Goal: Information Seeking & Learning: Learn about a topic

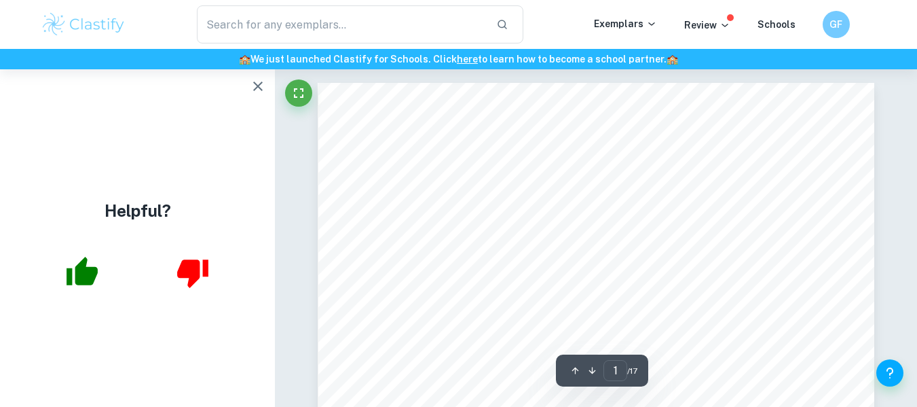
scroll to position [255, 0]
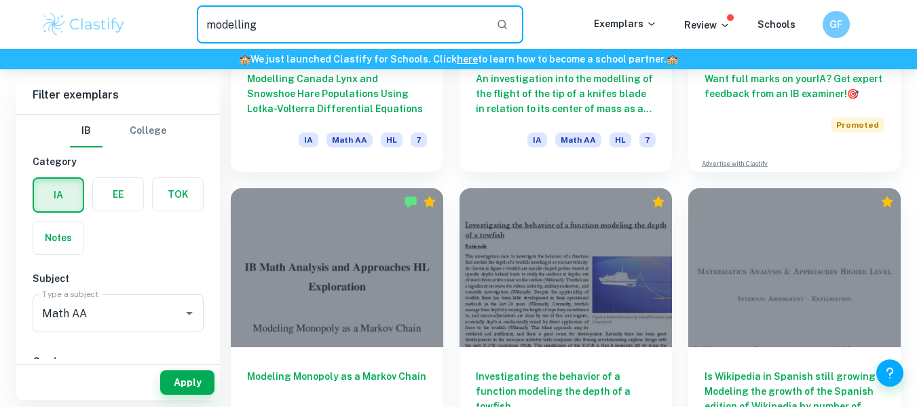
drag, startPoint x: 302, startPoint y: 29, endPoint x: 79, endPoint y: 65, distance: 225.6
click at [79, 65] on header "​ Exemplars Review Schools GF 🏫 We just launched Clastify for Schools. Click he…" at bounding box center [458, 34] width 917 height 69
type input "modelling"
type input "wolf"
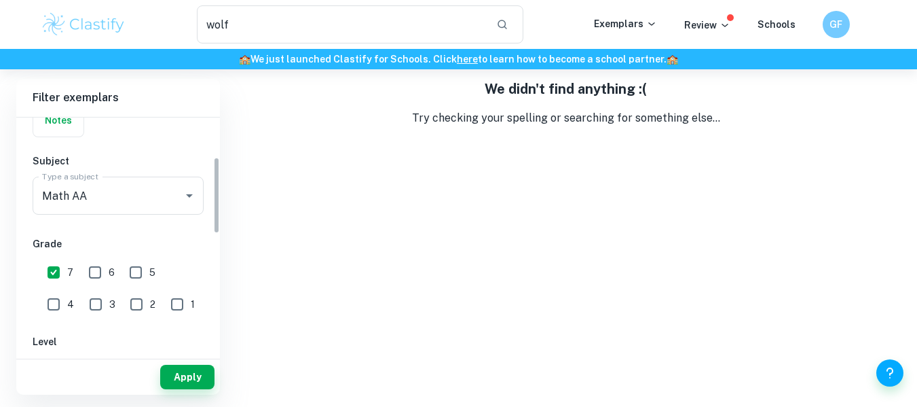
scroll to position [122, 0]
click at [164, 193] on button "Clear" at bounding box center [171, 193] width 19 height 19
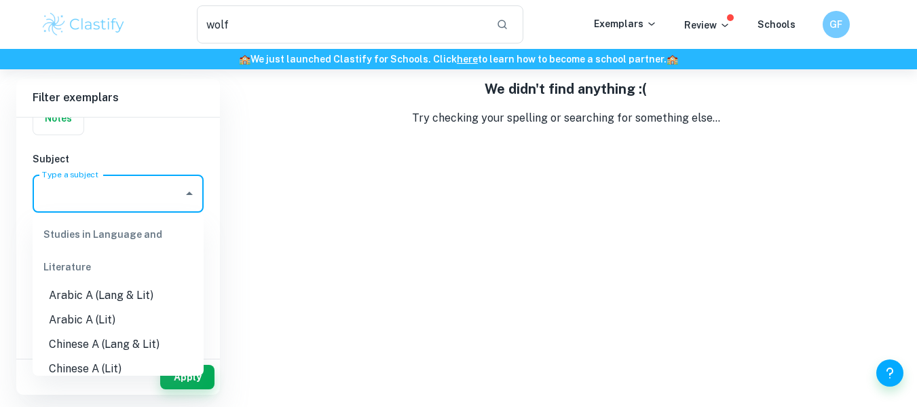
click at [142, 194] on input "Type a subject" at bounding box center [108, 194] width 138 height 26
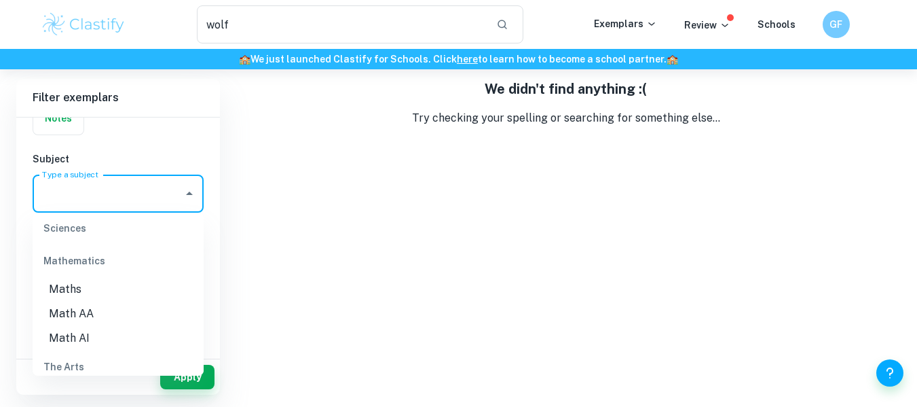
scroll to position [1832, 0]
click at [113, 316] on li "Math AA" at bounding box center [118, 313] width 171 height 24
type input "Math AA"
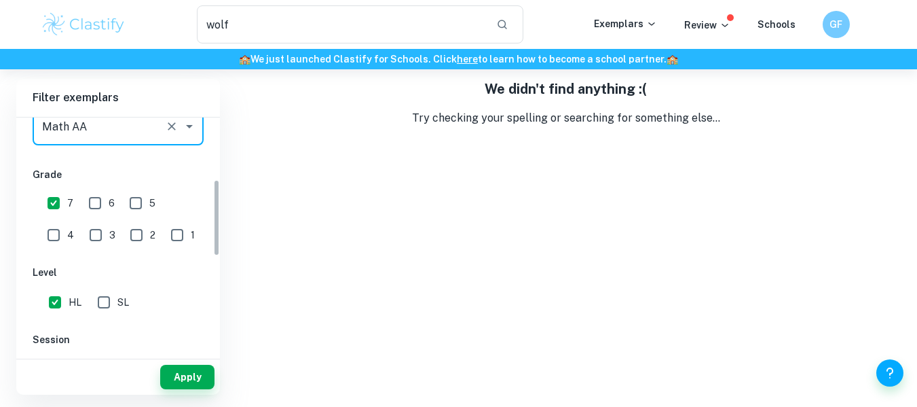
scroll to position [193, 0]
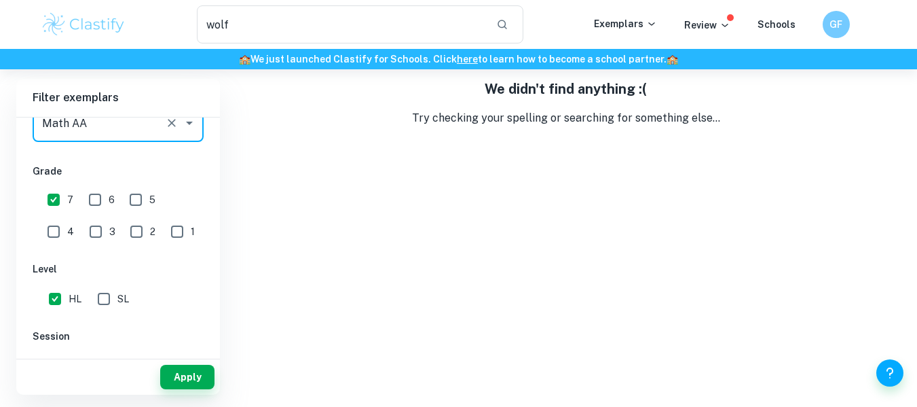
click at [67, 296] on input "HL" at bounding box center [54, 298] width 27 height 27
checkbox input "false"
click at [186, 362] on div "Apply" at bounding box center [118, 376] width 204 height 35
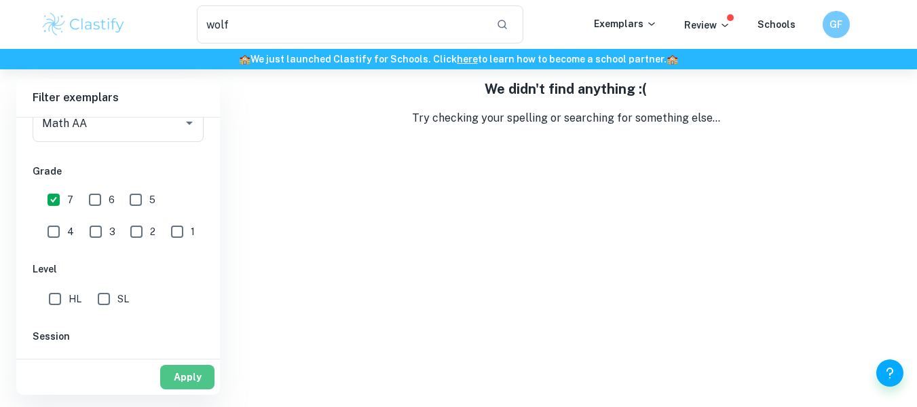
click at [190, 369] on button "Apply" at bounding box center [187, 377] width 54 height 24
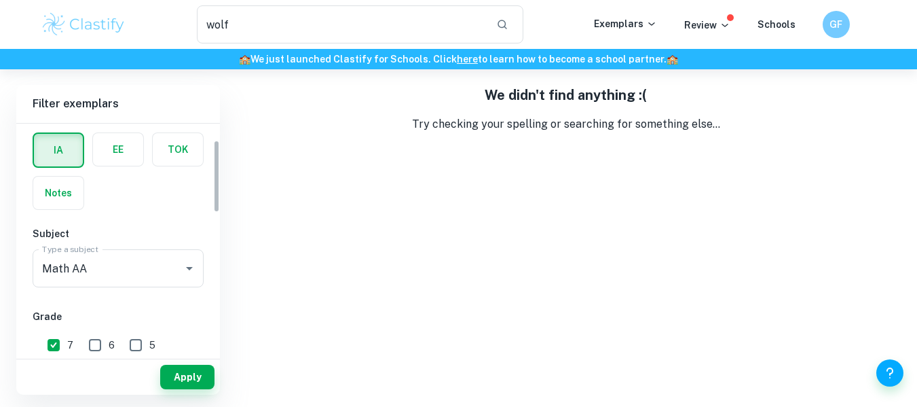
scroll to position [54, 0]
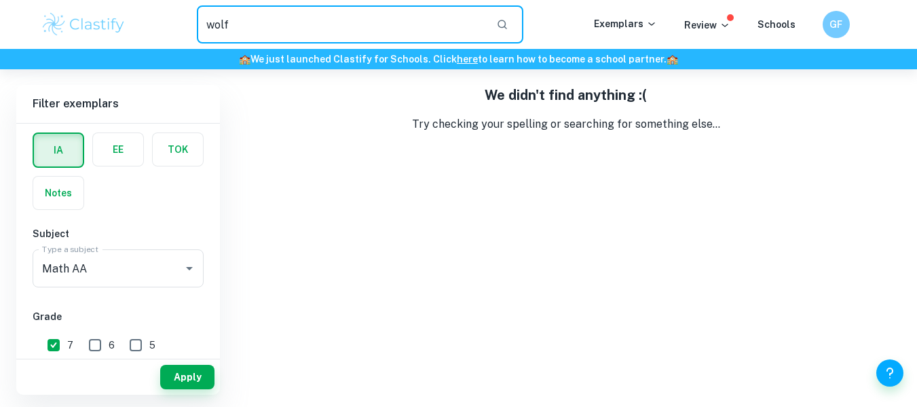
drag, startPoint x: 275, startPoint y: 18, endPoint x: 134, endPoint y: 34, distance: 141.5
click at [134, 34] on div "wolf ​" at bounding box center [359, 24] width 467 height 38
type input "population"
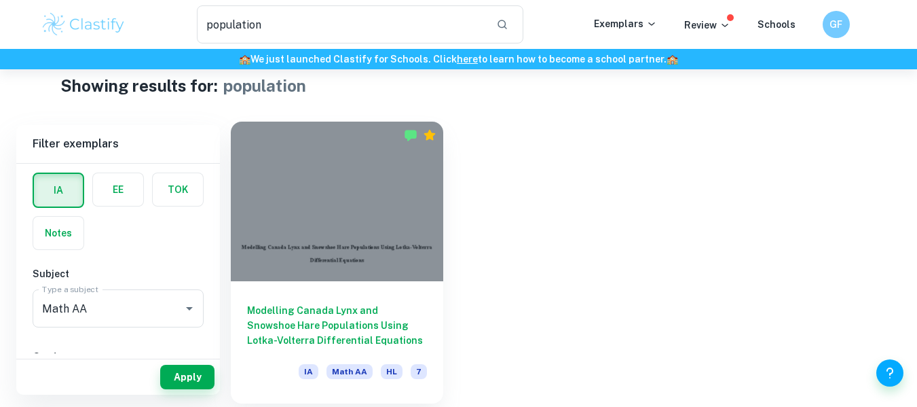
scroll to position [24, 0]
click at [299, 249] on div at bounding box center [337, 201] width 212 height 160
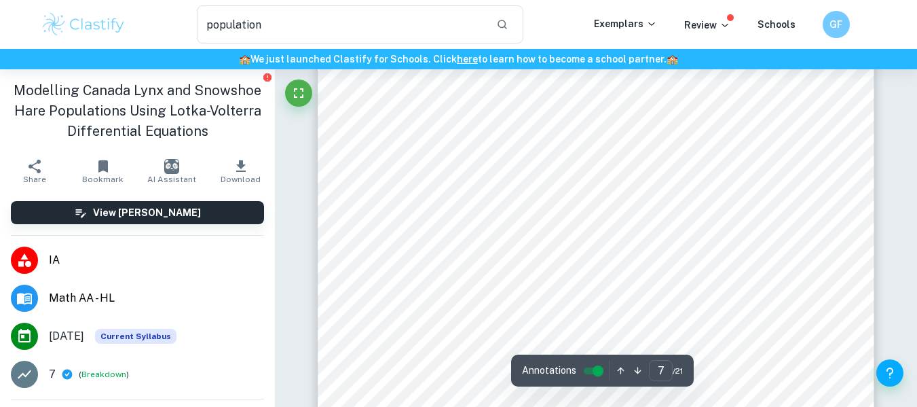
scroll to position [4483, 0]
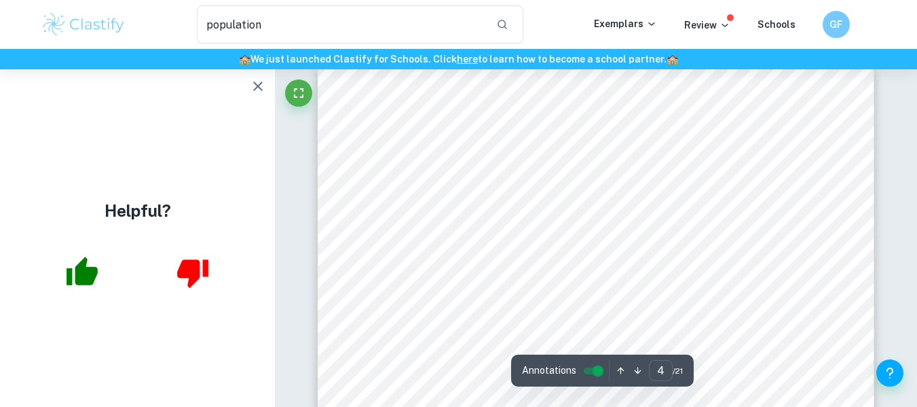
type input "3"
